Goal: Feedback & Contribution: Contribute content

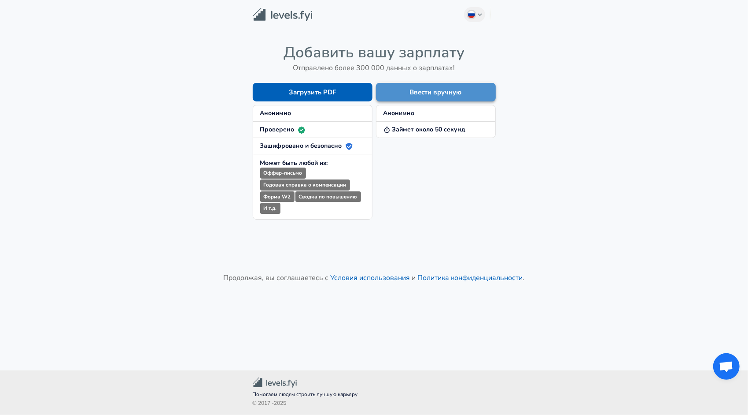
click at [412, 93] on button "Ввести вручную" at bounding box center [436, 92] width 120 height 19
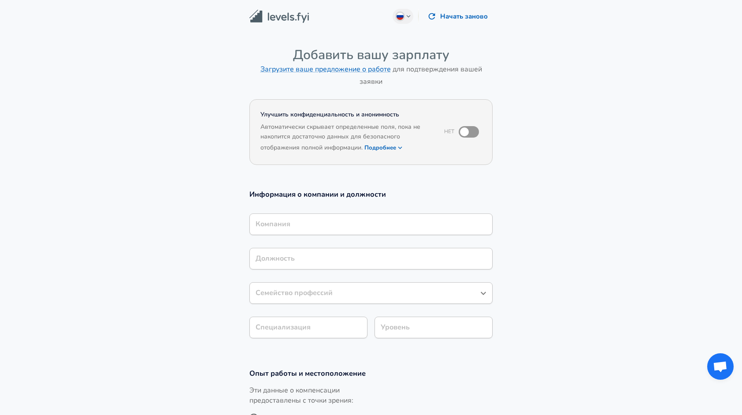
click at [300, 222] on input "Компания" at bounding box center [370, 224] width 235 height 14
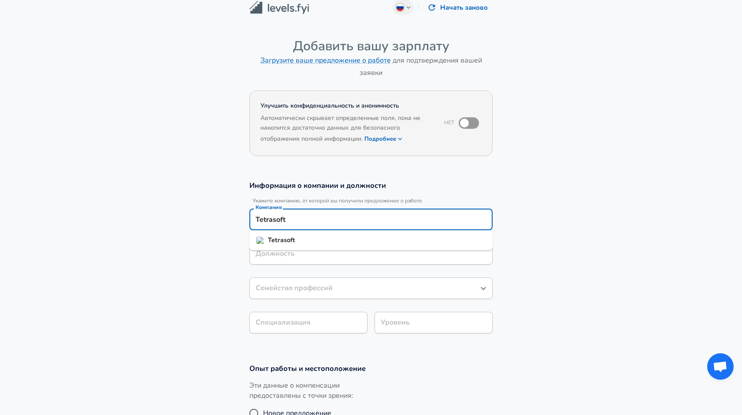
click at [279, 246] on li "Tetrasoft" at bounding box center [370, 239] width 243 height 13
type input "Tetrasoft"
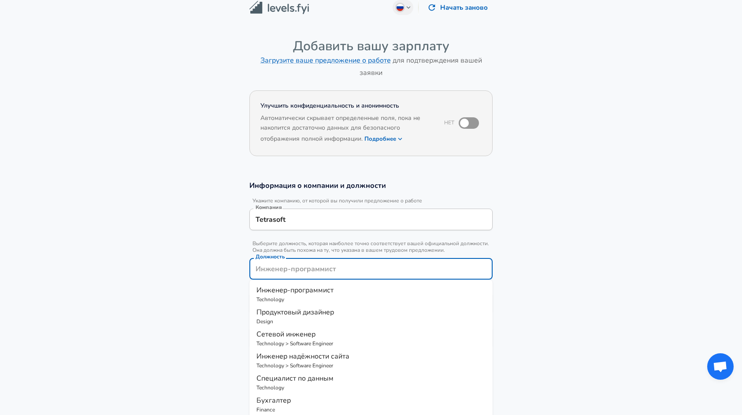
scroll to position [26, 0]
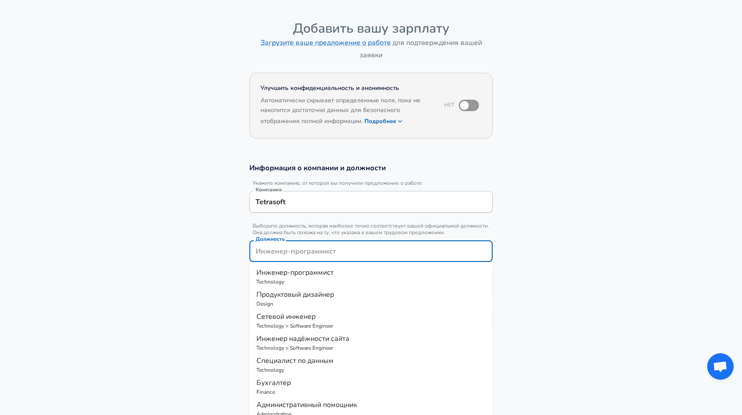
click at [325, 251] on input "Должность" at bounding box center [370, 251] width 235 height 14
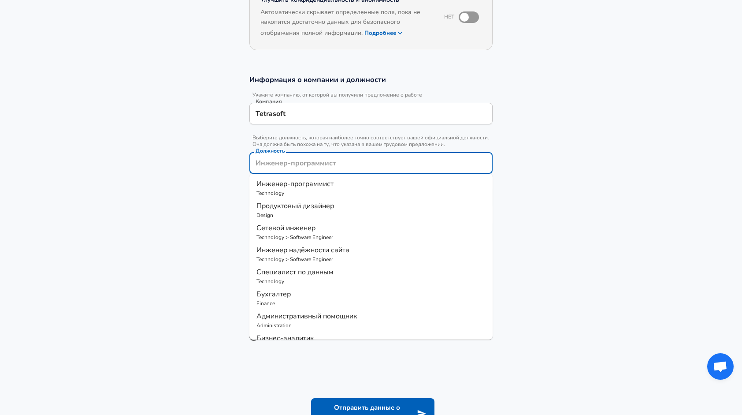
scroll to position [0, 0]
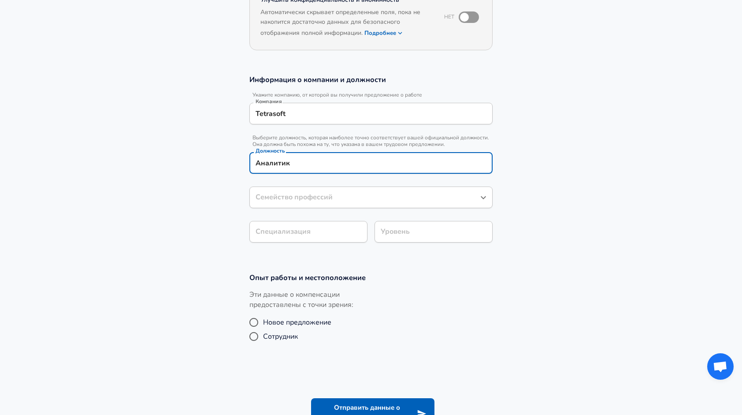
type input "Аналитик"
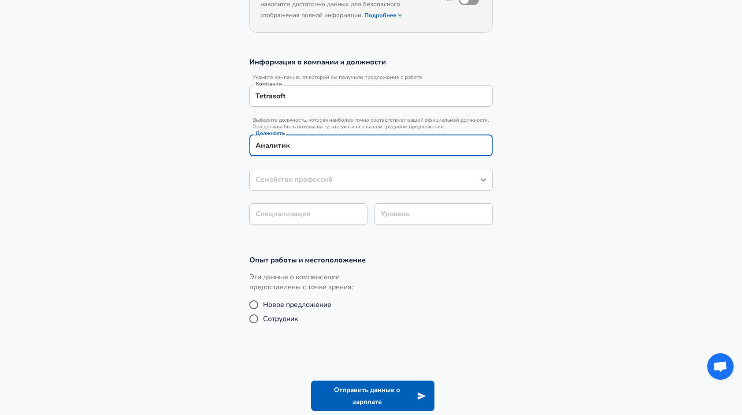
click at [325, 186] on input "Семейство профессий" at bounding box center [364, 180] width 222 height 14
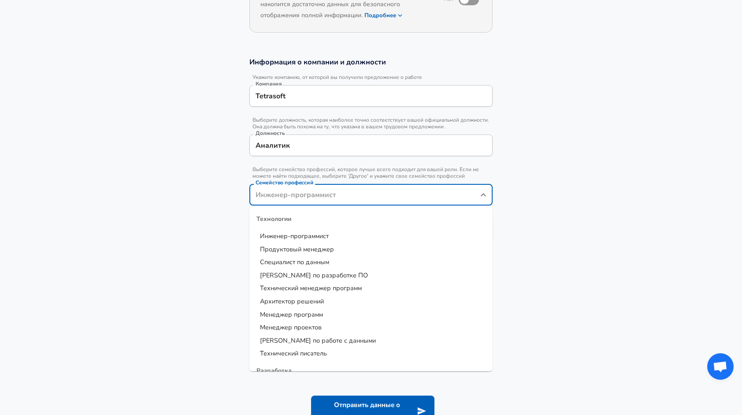
scroll to position [0, 0]
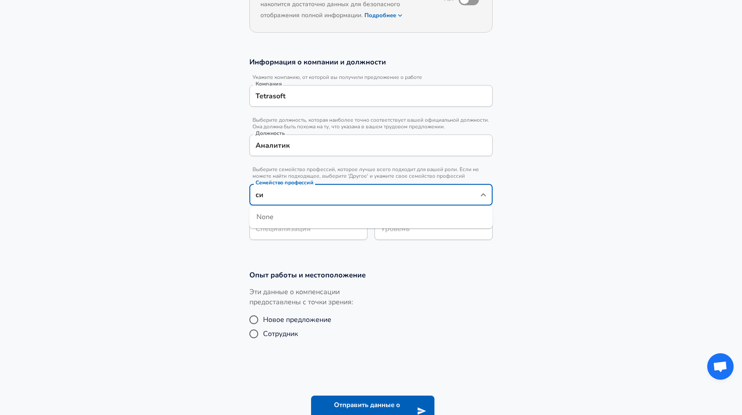
type input "с"
type input "и"
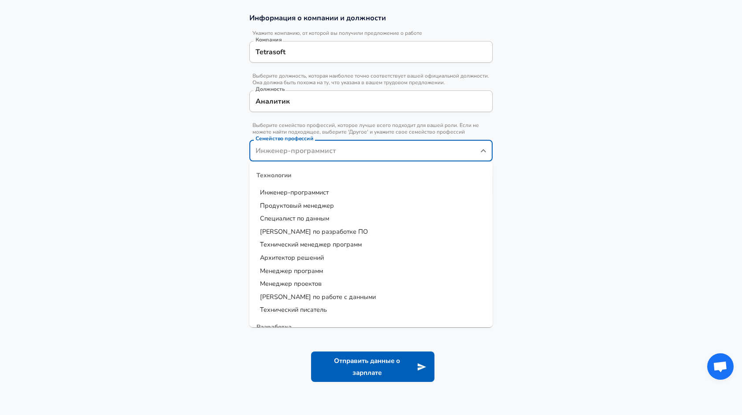
click at [306, 257] on span "Архитектор решений" at bounding box center [292, 257] width 64 height 9
type input "Архитектор решений"
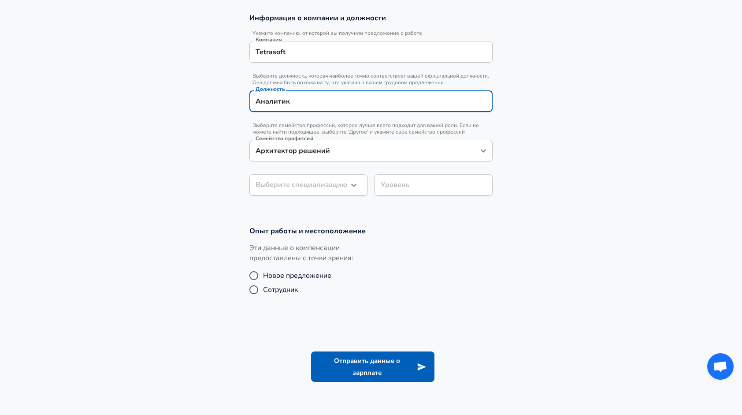
click at [256, 99] on input "Аналитик" at bounding box center [370, 101] width 235 height 14
click at [332, 196] on div "Выберите специализацию ​ Выберите специализацию" at bounding box center [308, 186] width 118 height 24
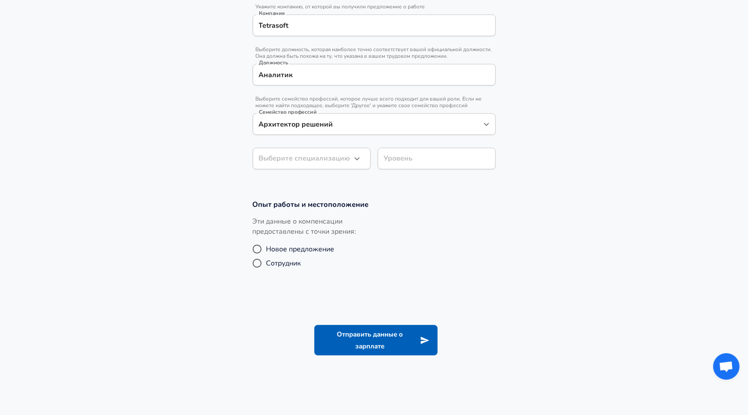
click at [343, 182] on body "Russian Change Начать заново Добавить вашу зарплату Загрузите ваше предложение …" at bounding box center [374, 4] width 748 height 415
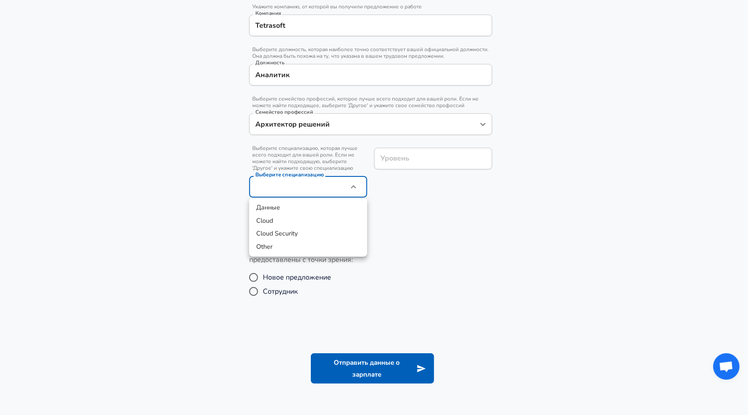
click at [315, 244] on li "Other" at bounding box center [308, 246] width 118 height 13
type input "Other"
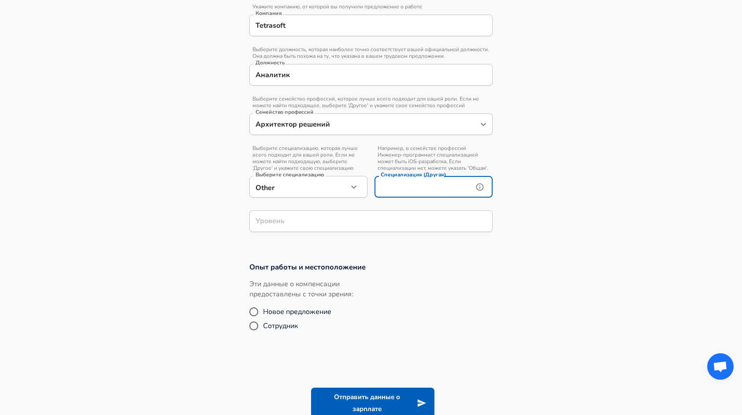
click at [444, 188] on input "Специализация (Другая)" at bounding box center [421, 187] width 95 height 22
click at [390, 211] on div "Уровень" at bounding box center [370, 221] width 243 height 22
type input "Аналитик"
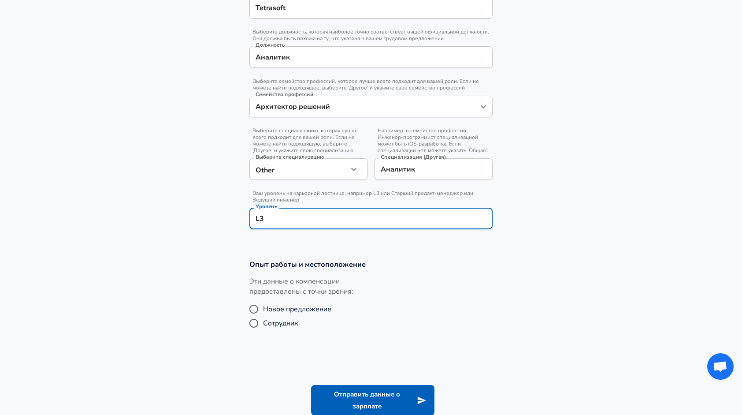
type input "L3"
click at [281, 326] on span "Сотрудник" at bounding box center [280, 323] width 35 height 11
click at [263, 326] on input "Сотрудник" at bounding box center [254, 323] width 19 height 14
radio input "true"
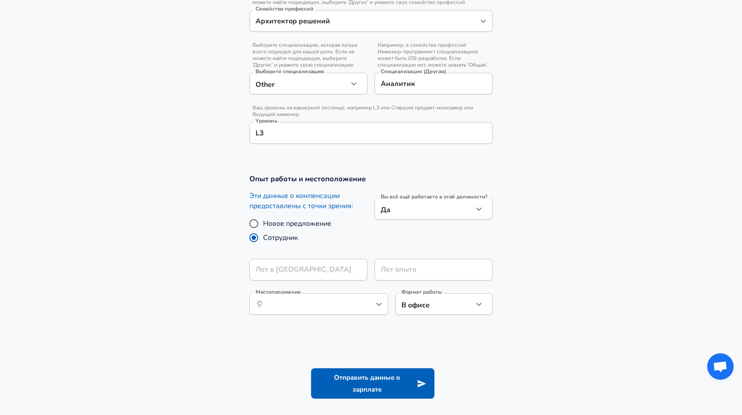
scroll to position [308, 0]
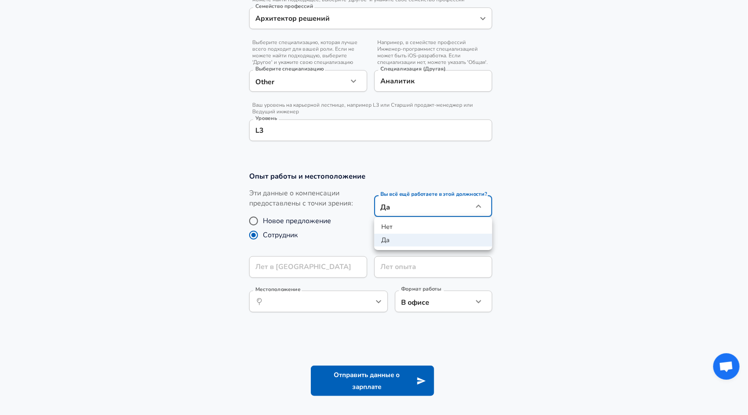
click at [456, 206] on div at bounding box center [374, 207] width 748 height 415
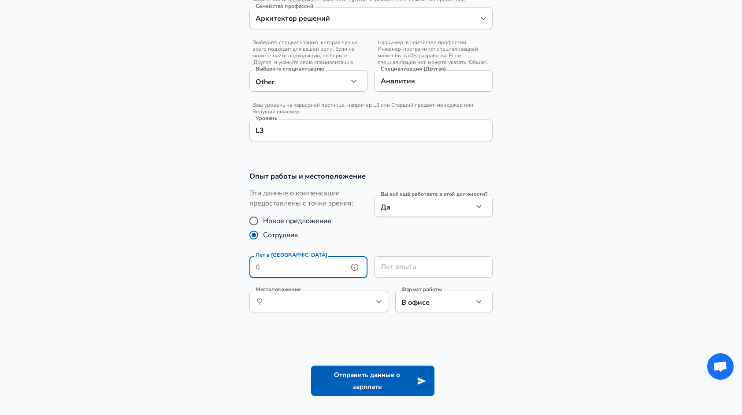
click at [325, 264] on input "Лет в [GEOGRAPHIC_DATA]" at bounding box center [298, 267] width 99 height 22
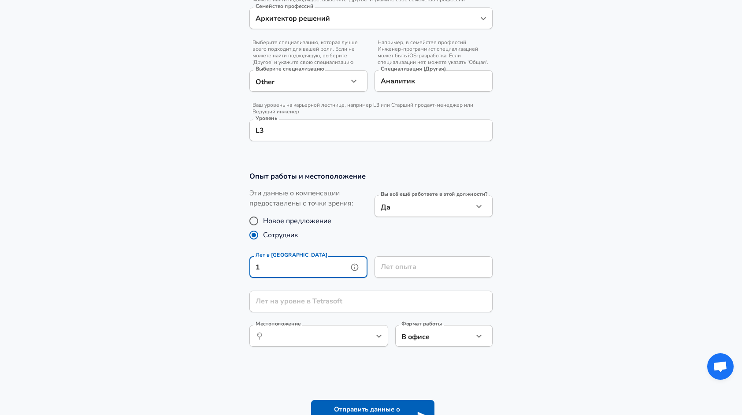
type input "1"
click at [460, 264] on input "Лет опыта" at bounding box center [423, 267] width 99 height 22
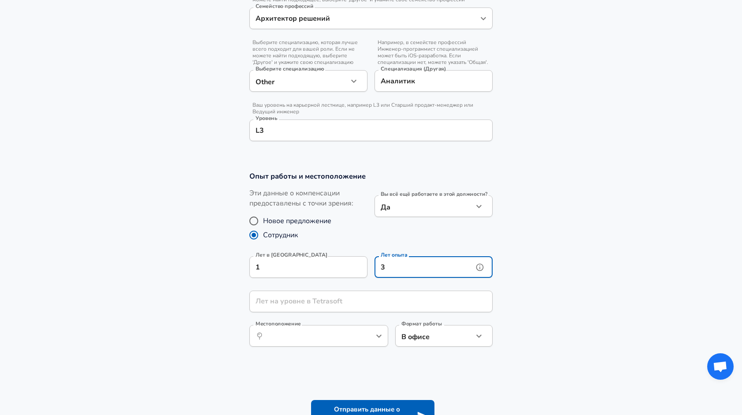
type input "3"
click at [389, 293] on input "Лет на уровне в Tetrasoft" at bounding box center [361, 301] width 224 height 22
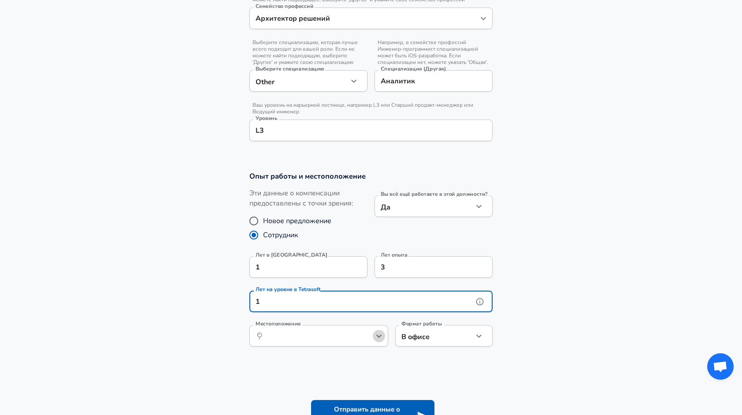
click at [378, 332] on icon "Open" at bounding box center [379, 335] width 11 height 11
type input "1"
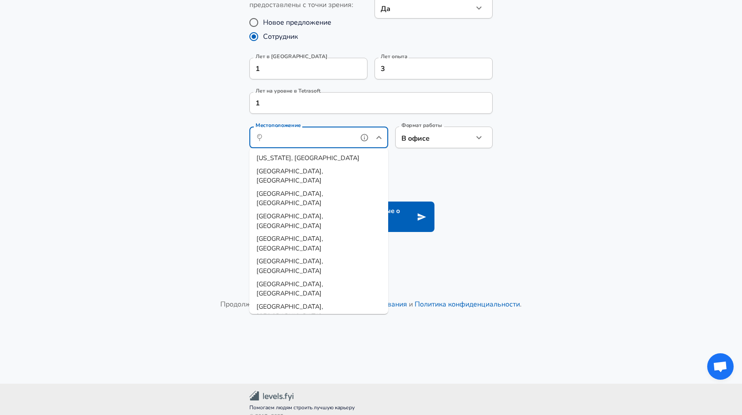
scroll to position [519, 0]
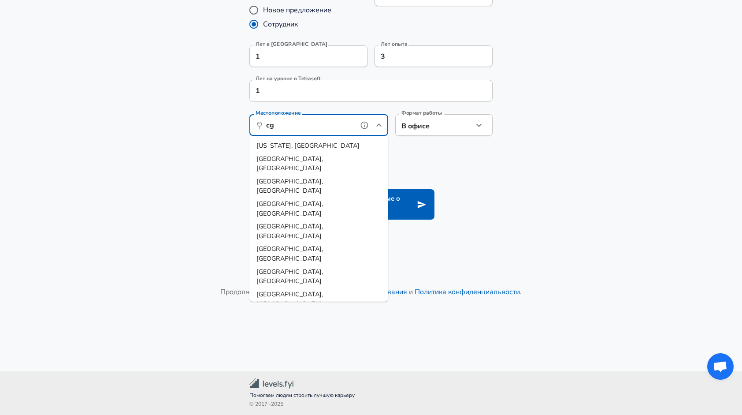
type input "c"
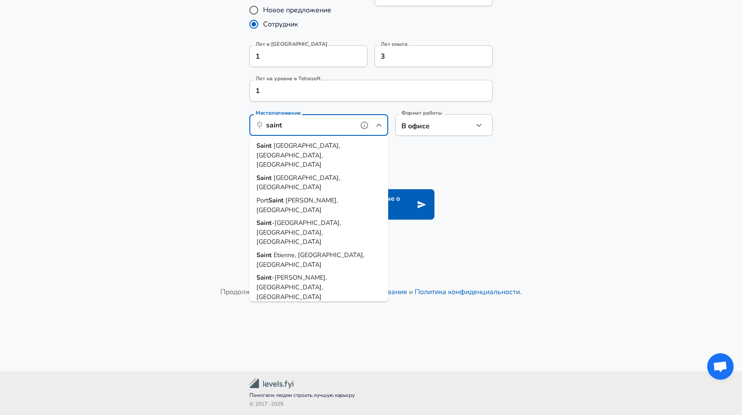
click at [341, 143] on li "[GEOGRAPHIC_DATA], [GEOGRAPHIC_DATA], [GEOGRAPHIC_DATA]" at bounding box center [318, 155] width 139 height 32
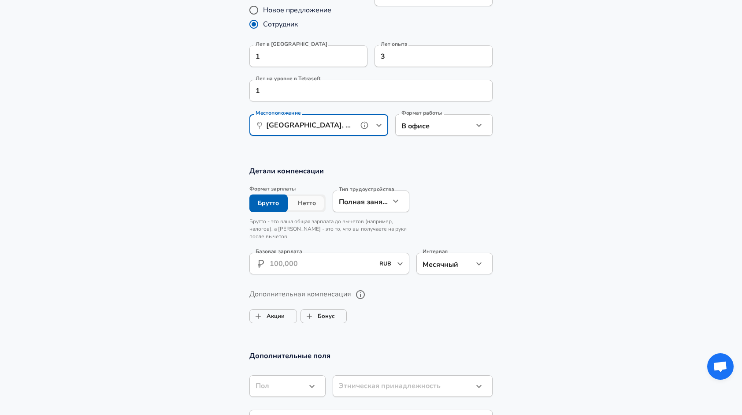
type input "[GEOGRAPHIC_DATA], [GEOGRAPHIC_DATA], [GEOGRAPHIC_DATA]"
click at [342, 263] on input "Базовая зарплата" at bounding box center [322, 263] width 104 height 22
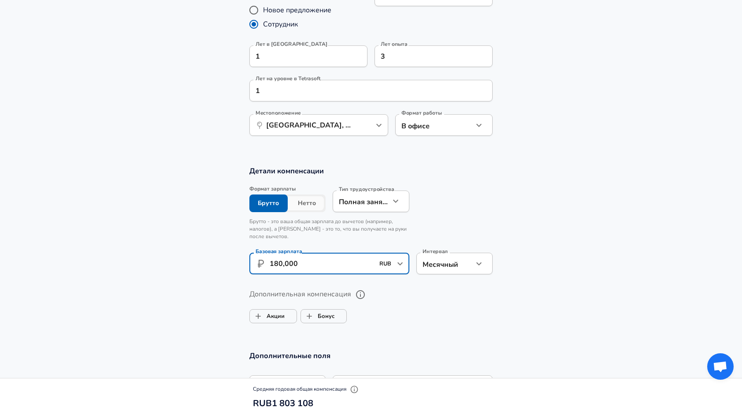
type input "180,000"
click at [393, 198] on icon "button" at bounding box center [395, 201] width 11 height 11
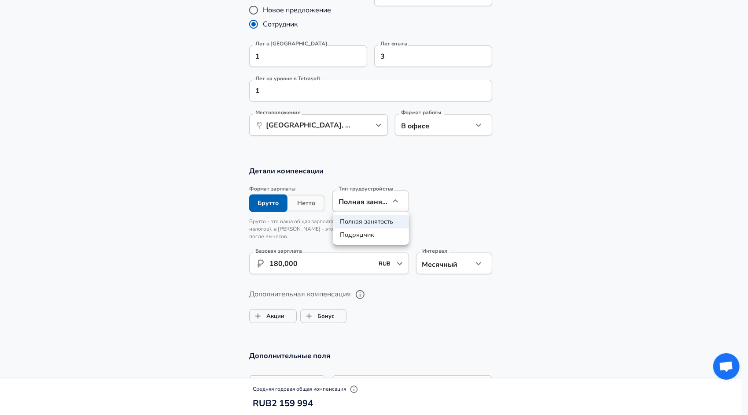
click at [393, 198] on div at bounding box center [374, 207] width 748 height 415
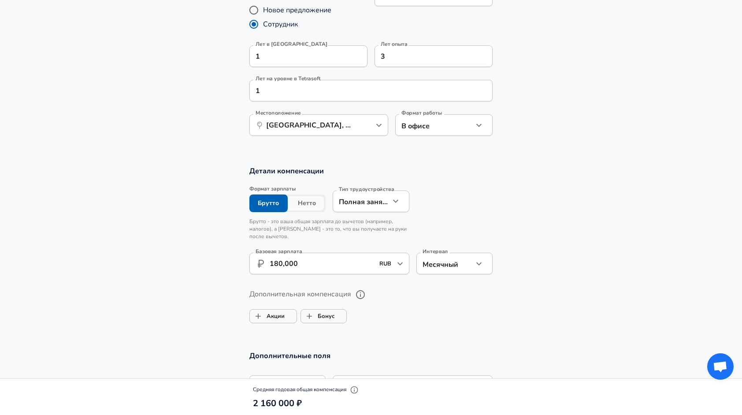
click at [456, 208] on div "Формат зарплаты Брутто Нетто Тип трудоустройства Полная занятость full_time Тип…" at bounding box center [367, 231] width 250 height 96
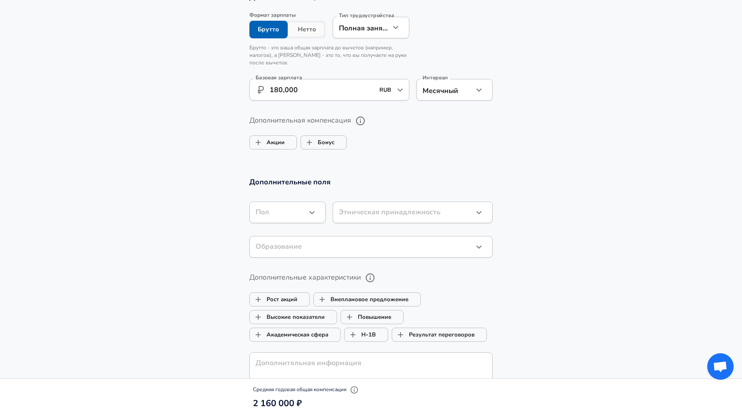
scroll to position [695, 0]
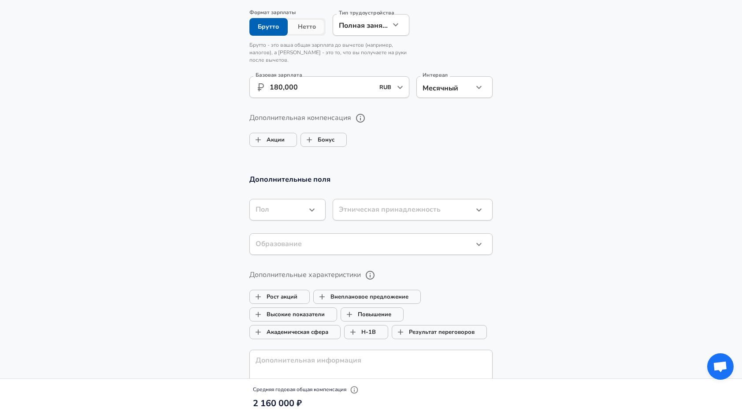
click at [307, 201] on div "​ [PERSON_NAME]" at bounding box center [287, 210] width 76 height 22
click at [311, 205] on icon "button" at bounding box center [312, 209] width 11 height 11
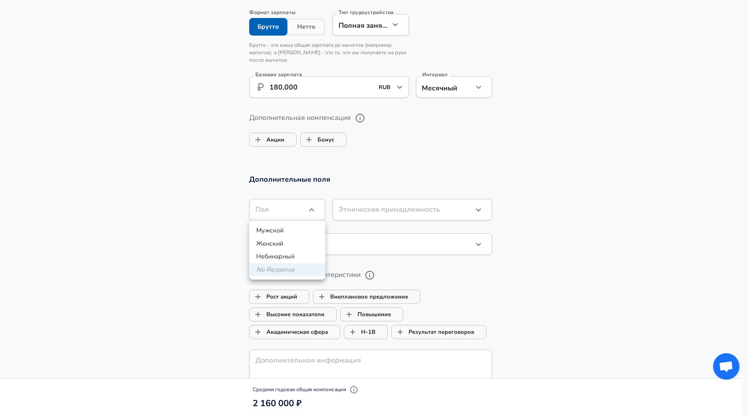
click at [293, 227] on li "Мужской" at bounding box center [287, 230] width 76 height 13
type input "[DEMOGRAPHIC_DATA]"
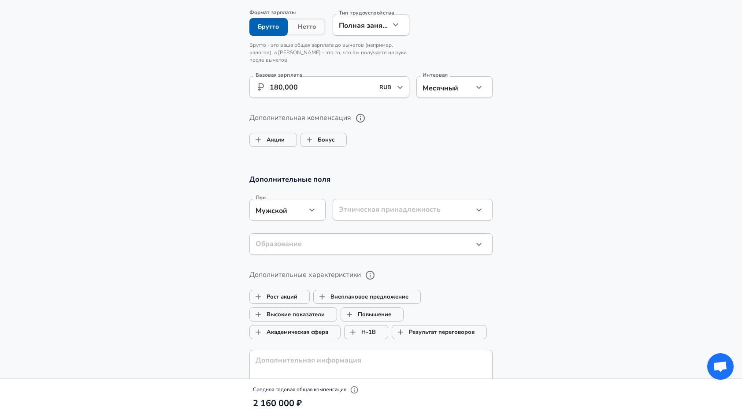
click at [372, 195] on div "Этническая принадлежность ​ Этническая принадлежность" at bounding box center [409, 209] width 167 height 34
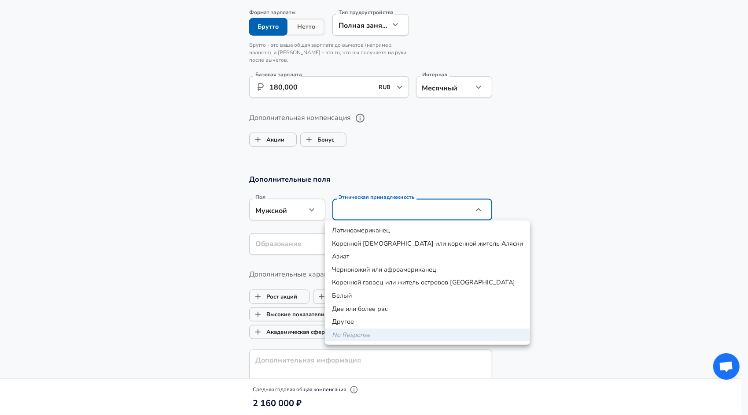
click at [388, 295] on li "Белый" at bounding box center [427, 295] width 205 height 13
type input "White"
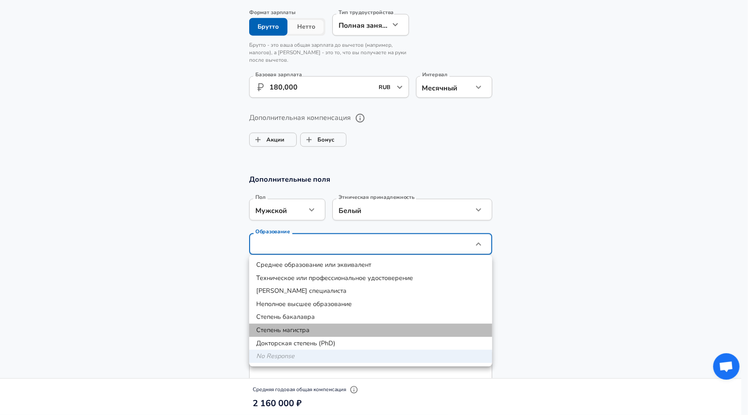
click at [304, 328] on li "Степень магистра" at bounding box center [370, 329] width 243 height 13
type input "Masters degree"
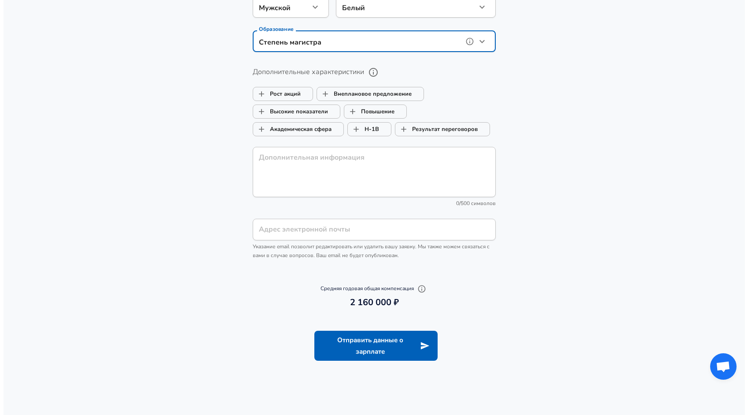
scroll to position [898, 0]
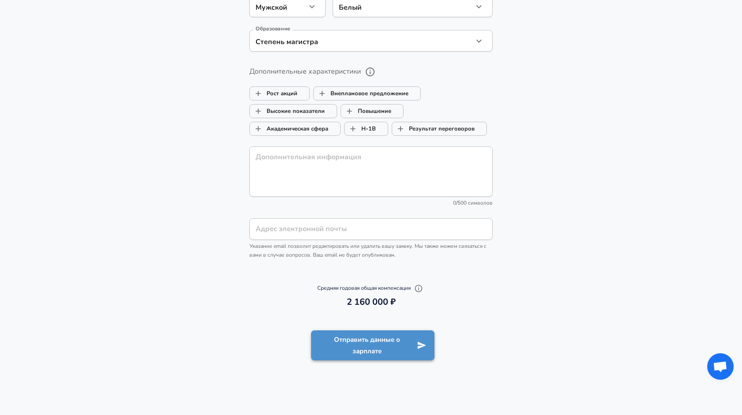
click at [369, 352] on button "Отправить данные о зарплате" at bounding box center [372, 345] width 123 height 30
